Goal: Transaction & Acquisition: Book appointment/travel/reservation

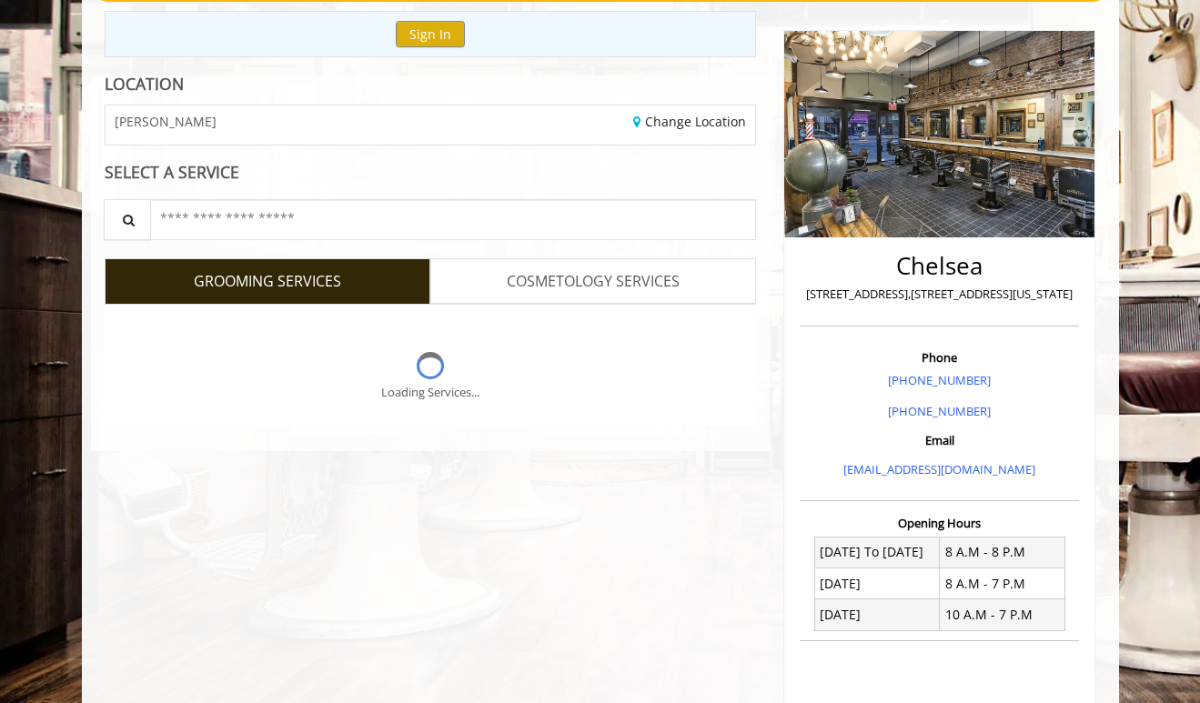
scroll to position [202, 0]
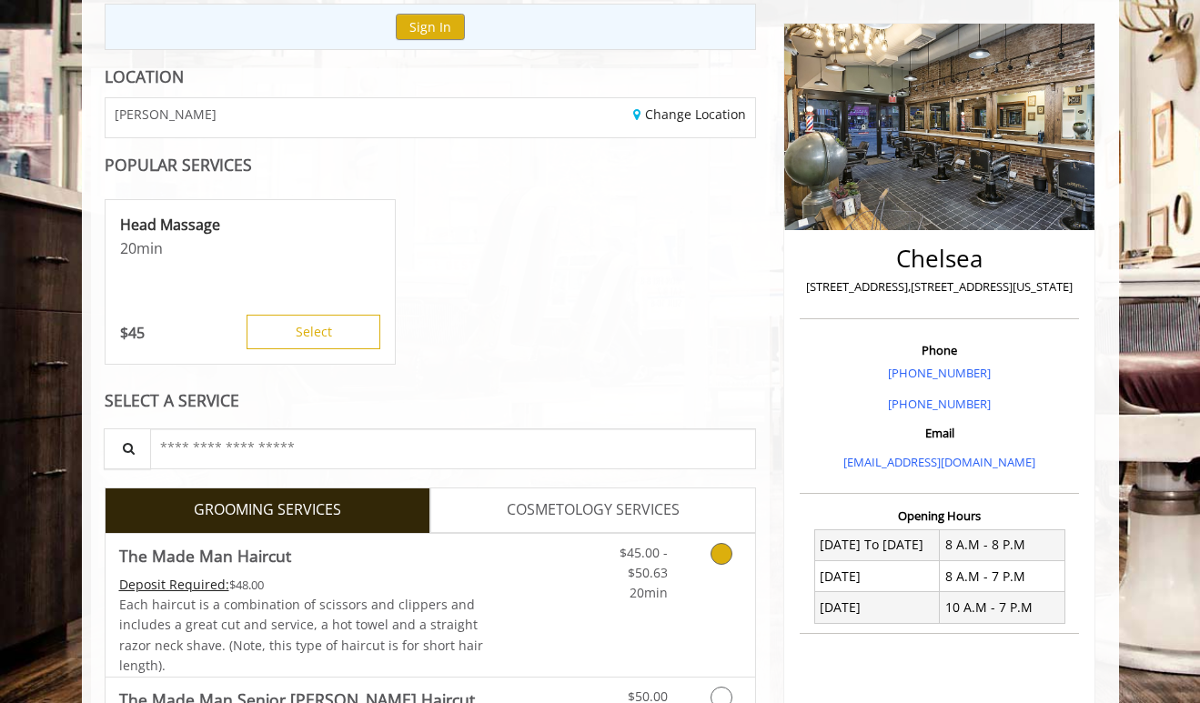
click at [486, 586] on link "Discounted Price" at bounding box center [538, 605] width 108 height 143
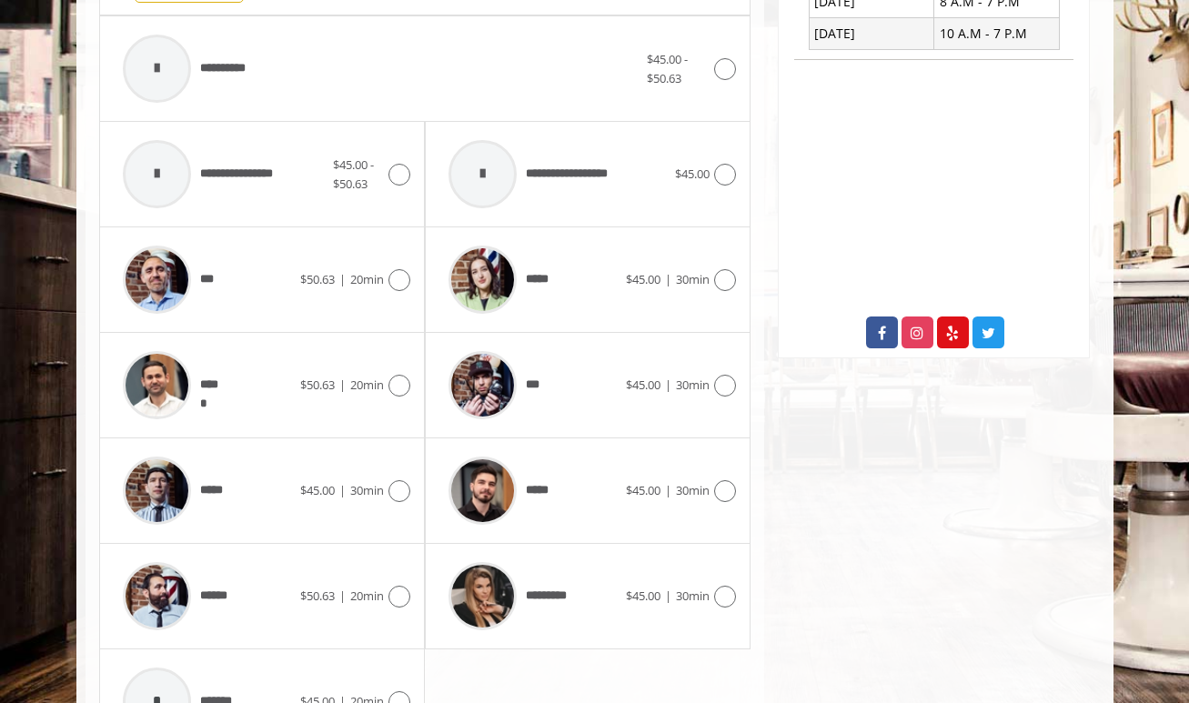
scroll to position [771, 0]
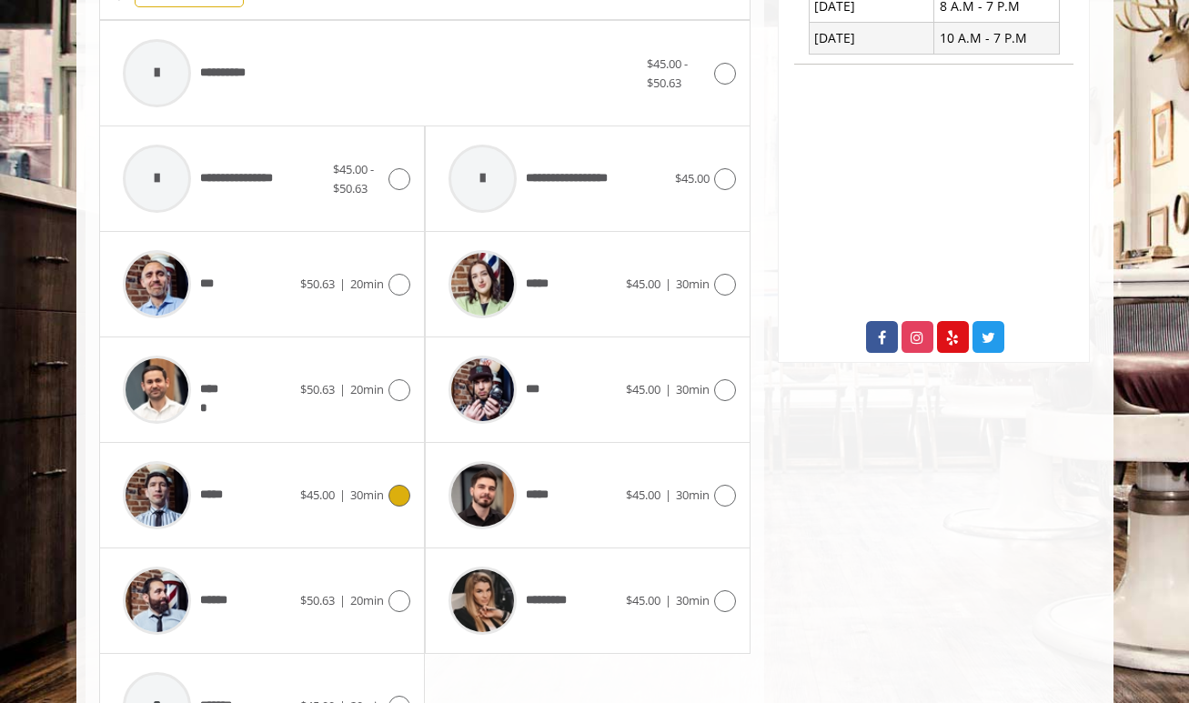
click at [335, 466] on div "***** $45.00 | 30min" at bounding box center [262, 495] width 297 height 86
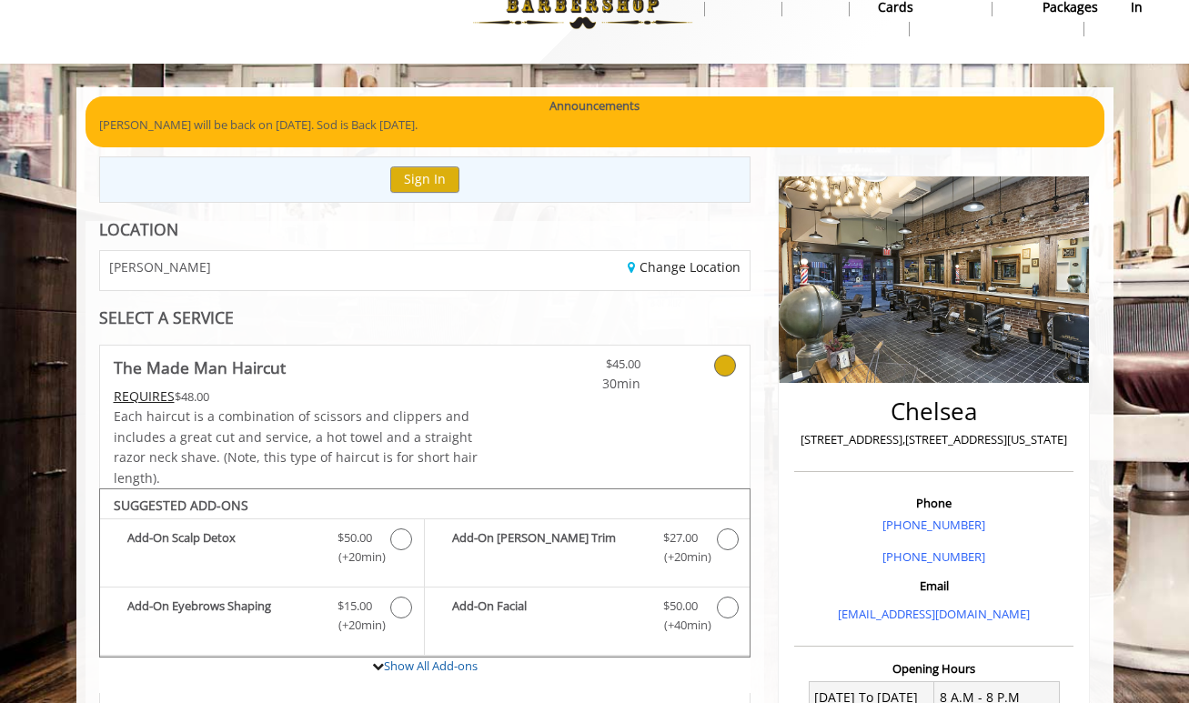
scroll to position [47, 0]
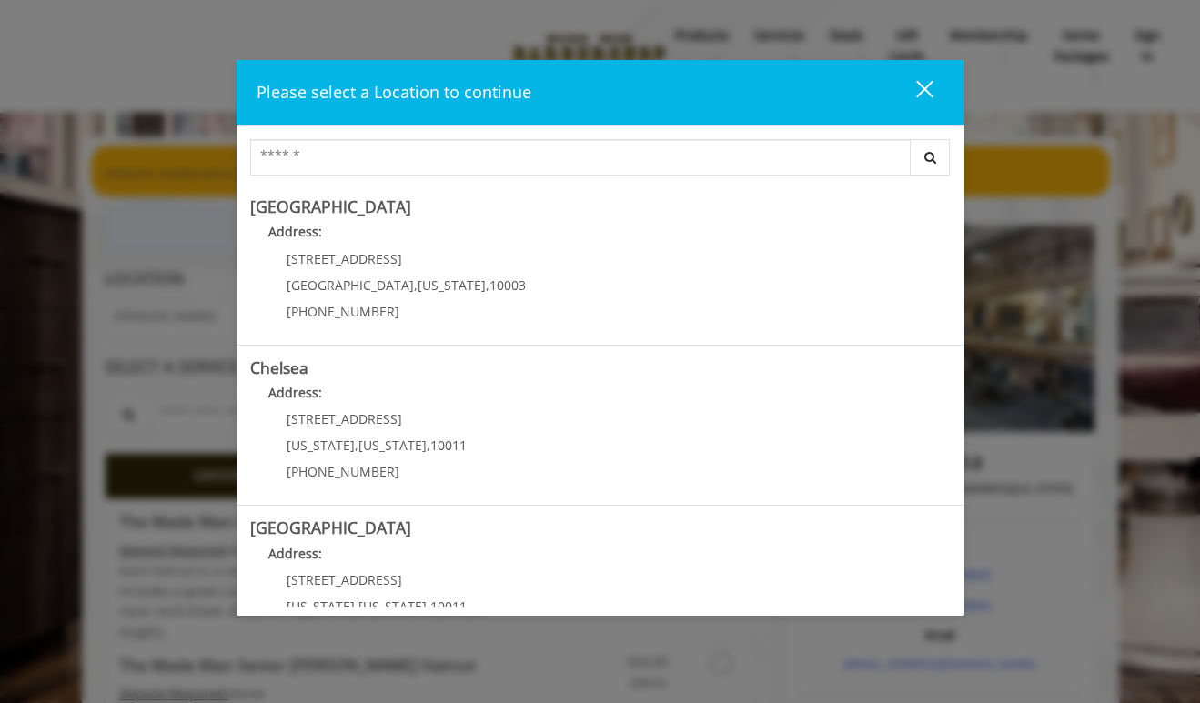
click at [935, 78] on button "close" at bounding box center [913, 92] width 62 height 37
